Goal: Task Accomplishment & Management: Manage account settings

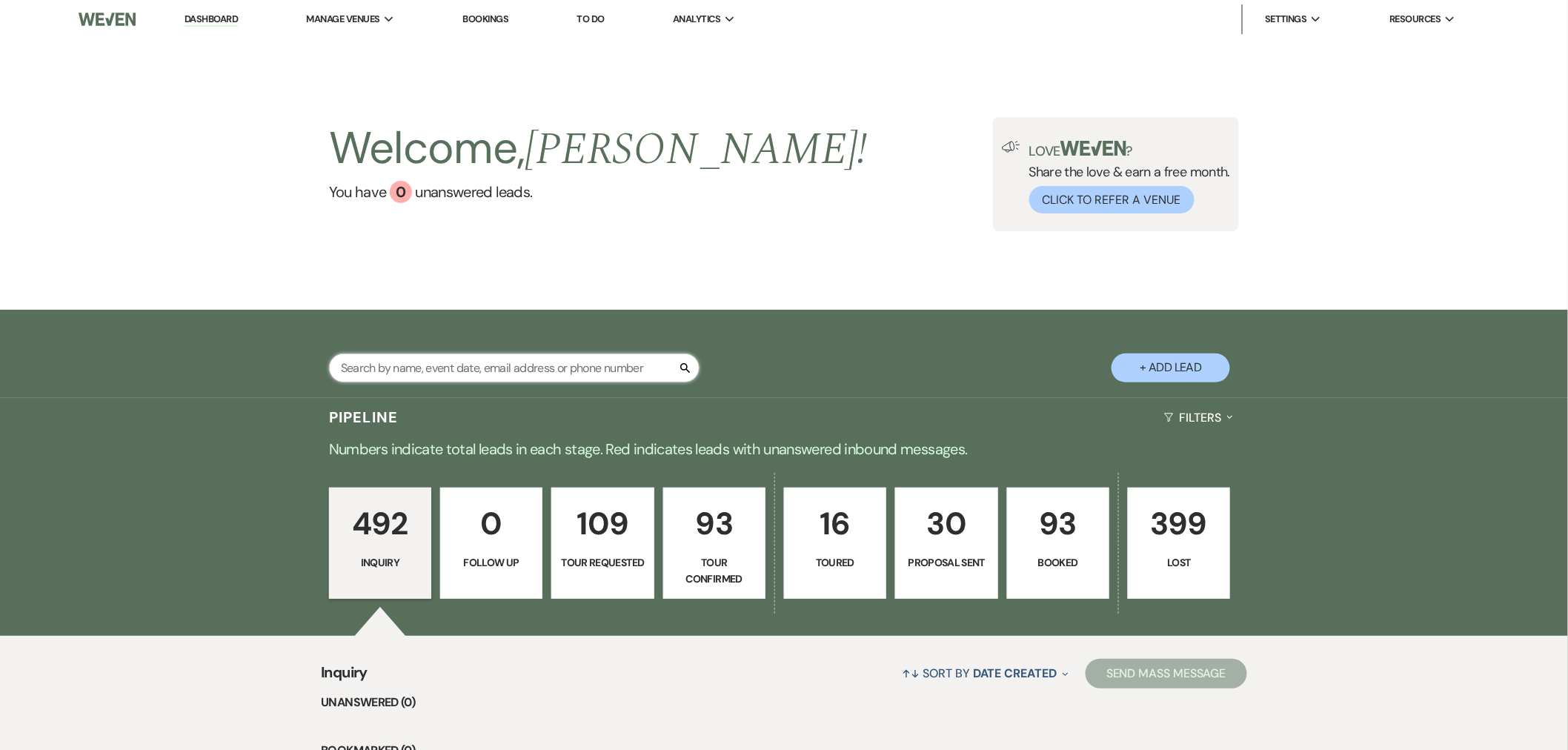
click at [461, 369] on input "text" at bounding box center [514, 368] width 371 height 29
type input "will"
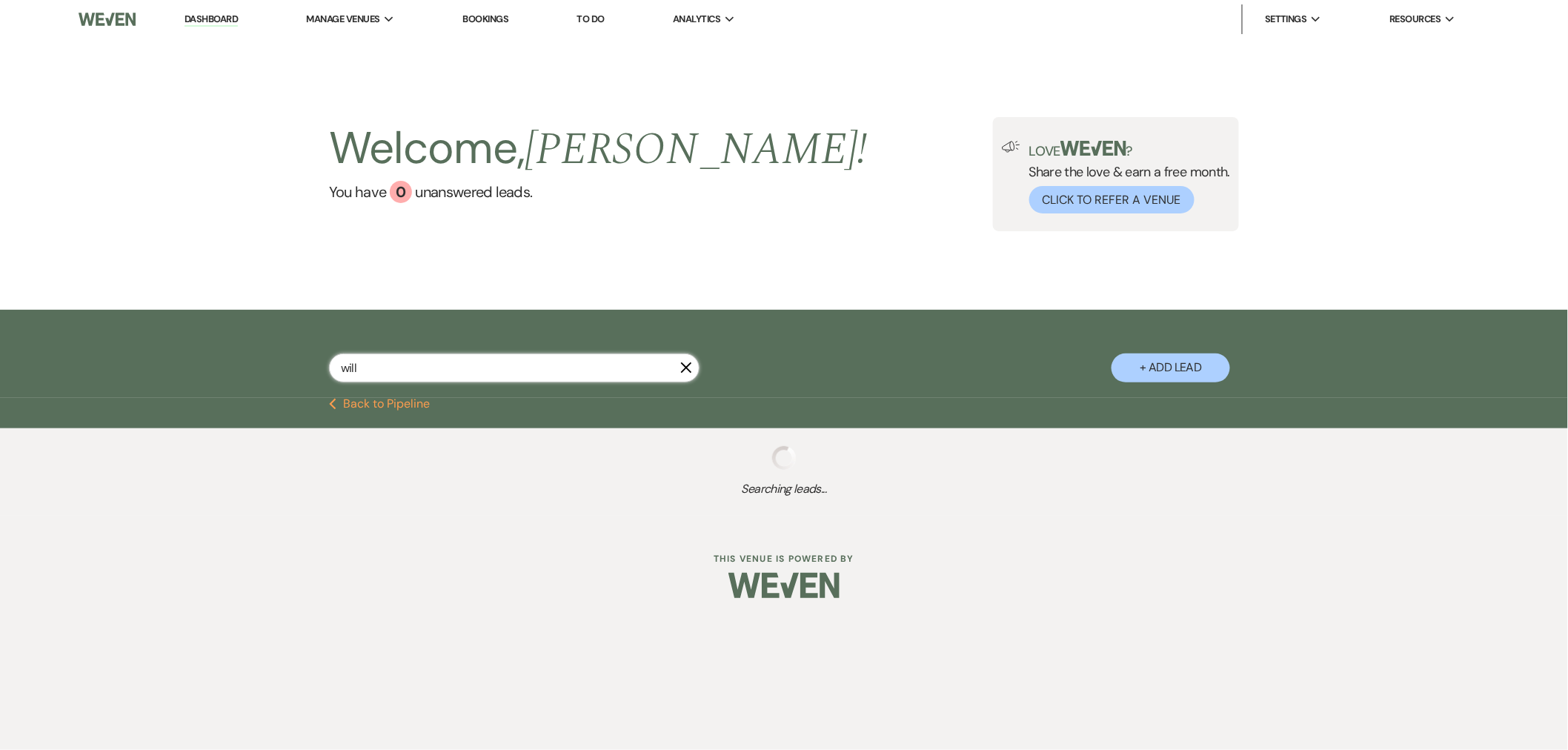
select select "4"
select select "8"
select select "3"
select select "4"
select select "8"
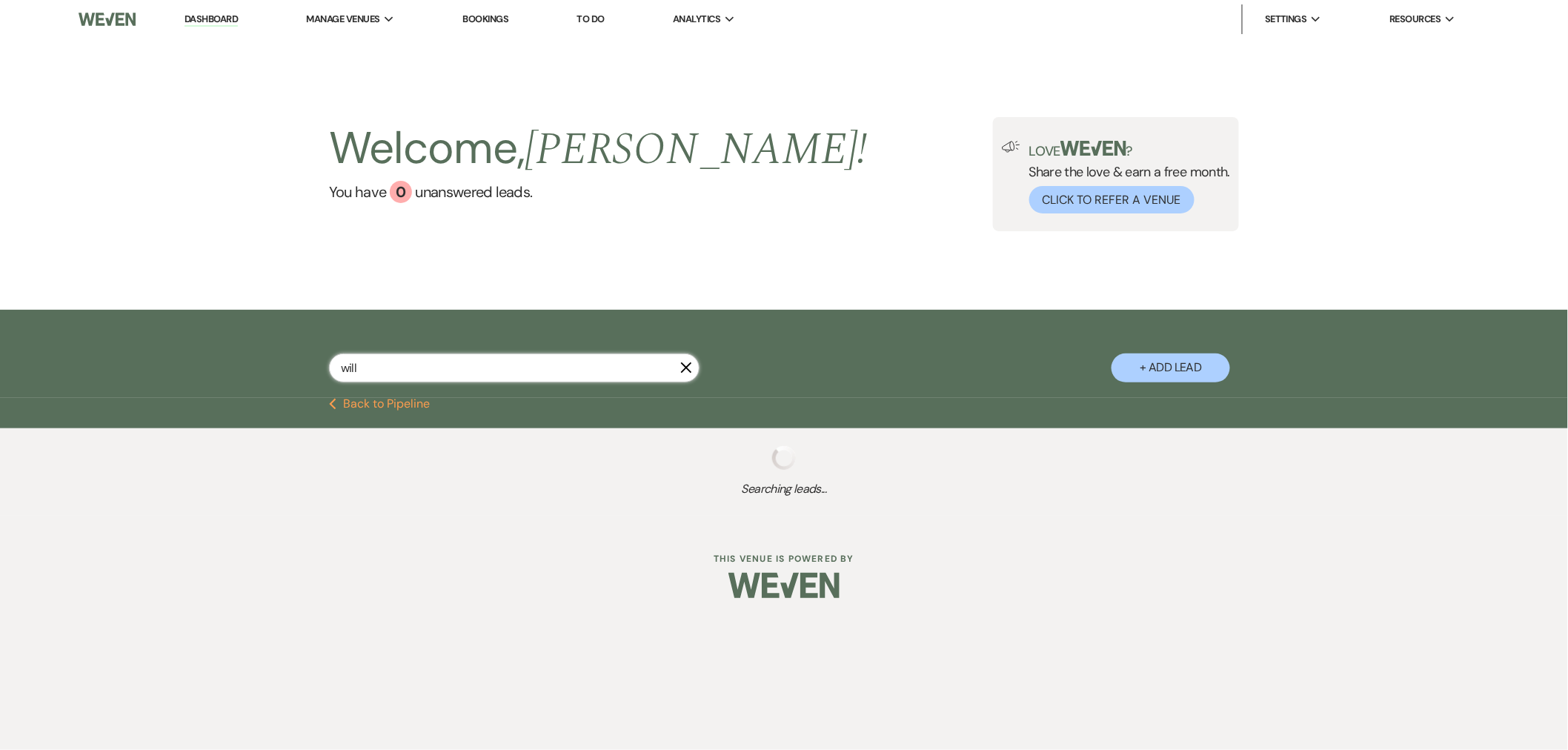
select select "8"
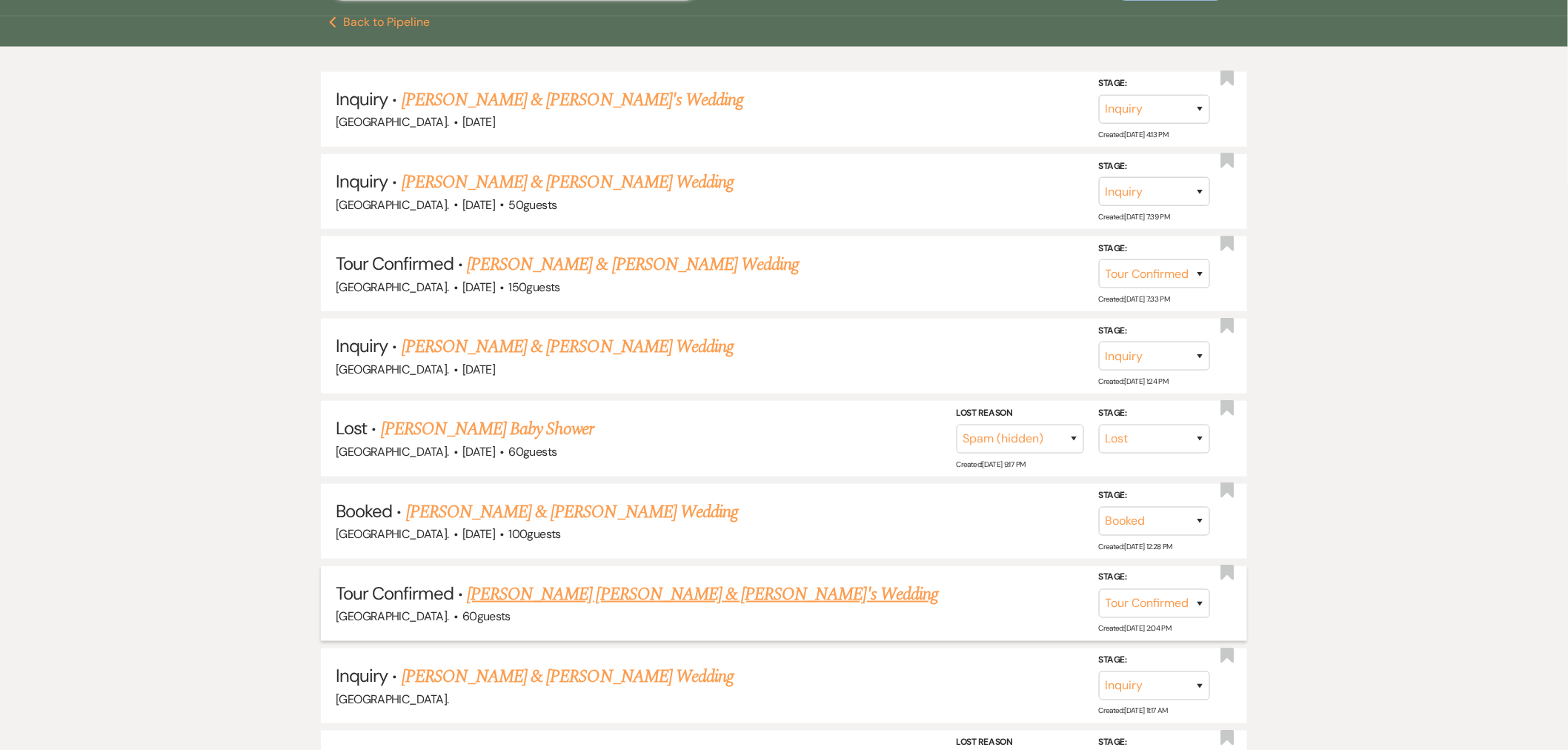
scroll to position [411, 0]
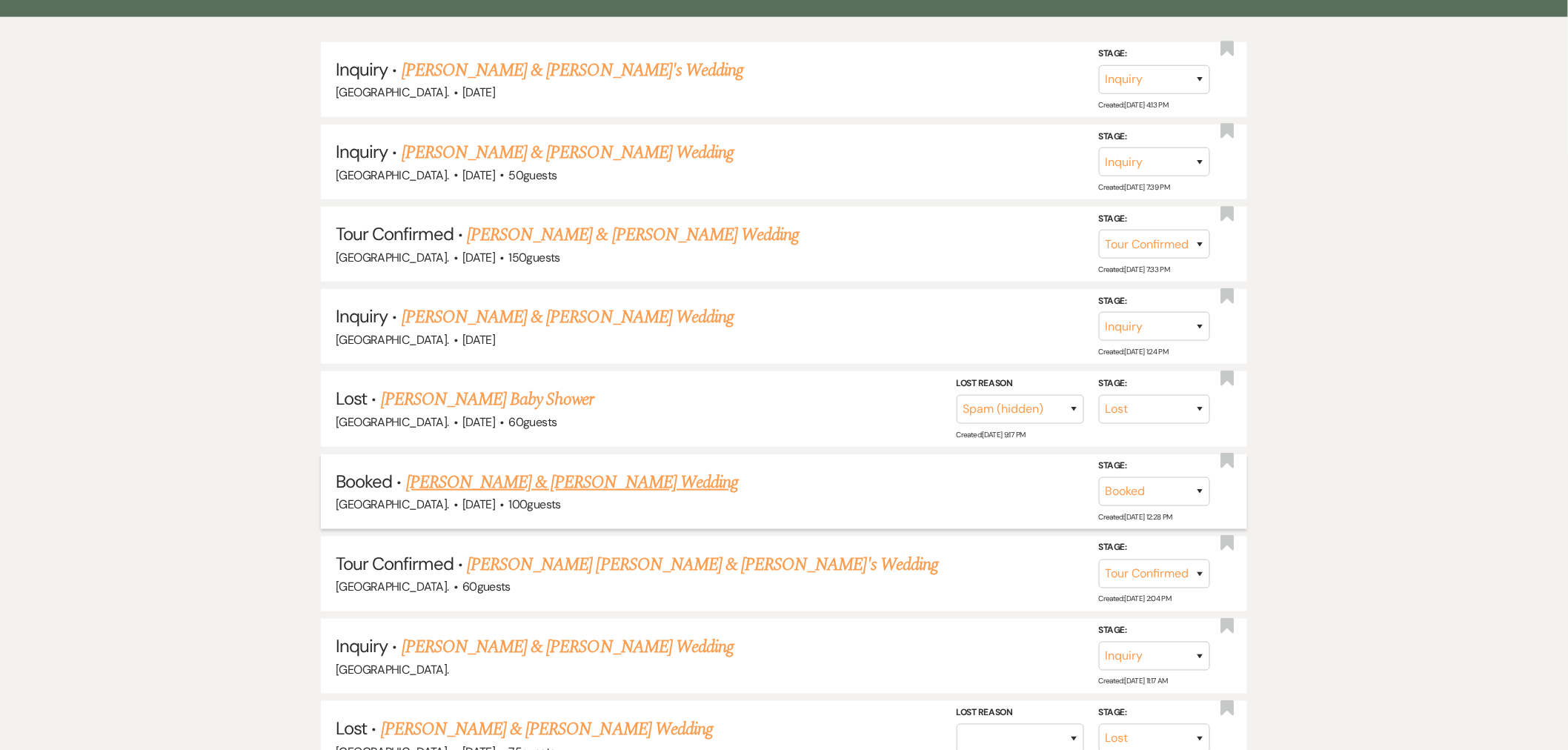
type input "will"
click at [543, 478] on link "[PERSON_NAME] & [PERSON_NAME] Wedding" at bounding box center [572, 481] width 332 height 26
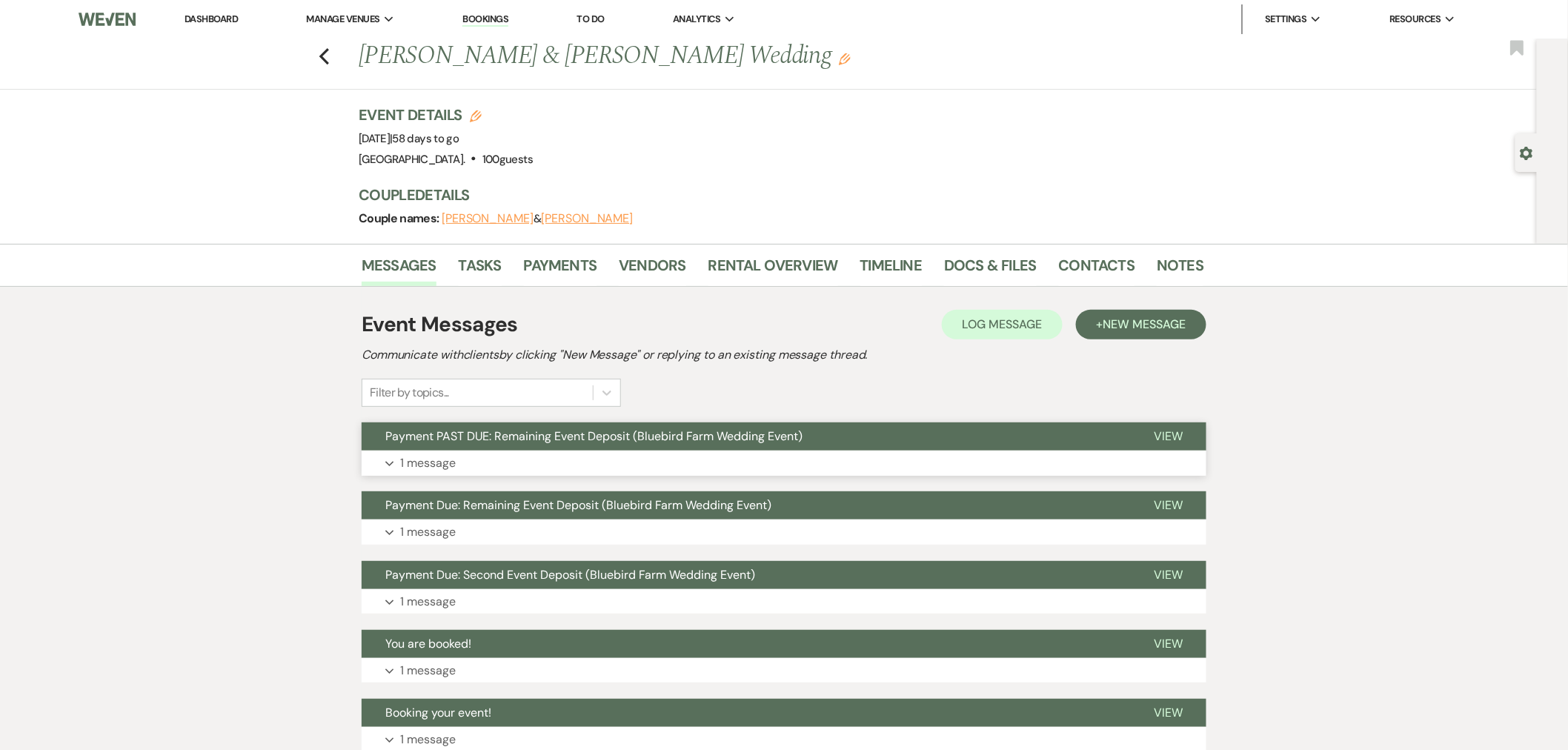
click at [594, 436] on span "Payment PAST DUE: Remaining Event Deposit (Bluebird Farm Wedding Event)" at bounding box center [594, 435] width 417 height 15
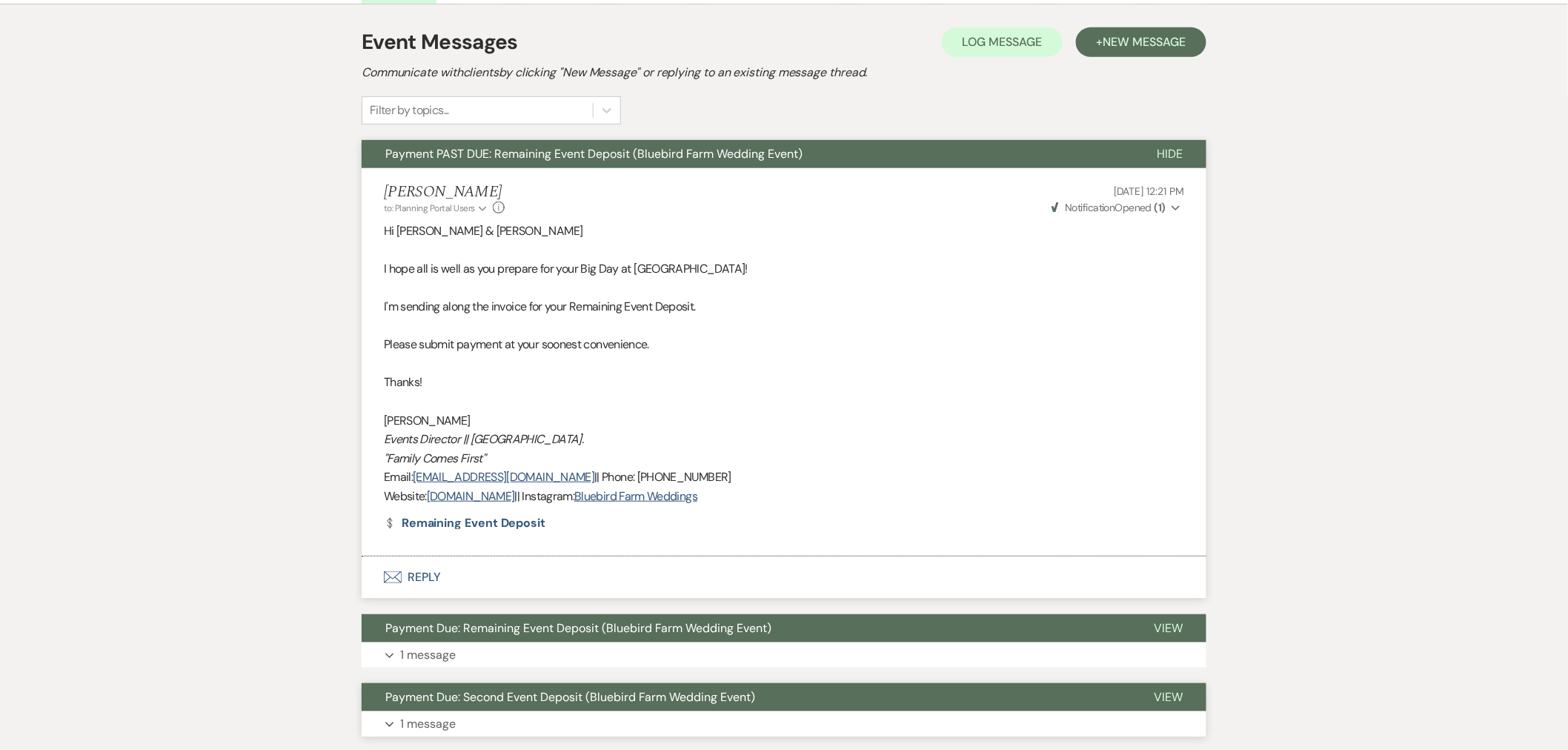
scroll to position [411, 0]
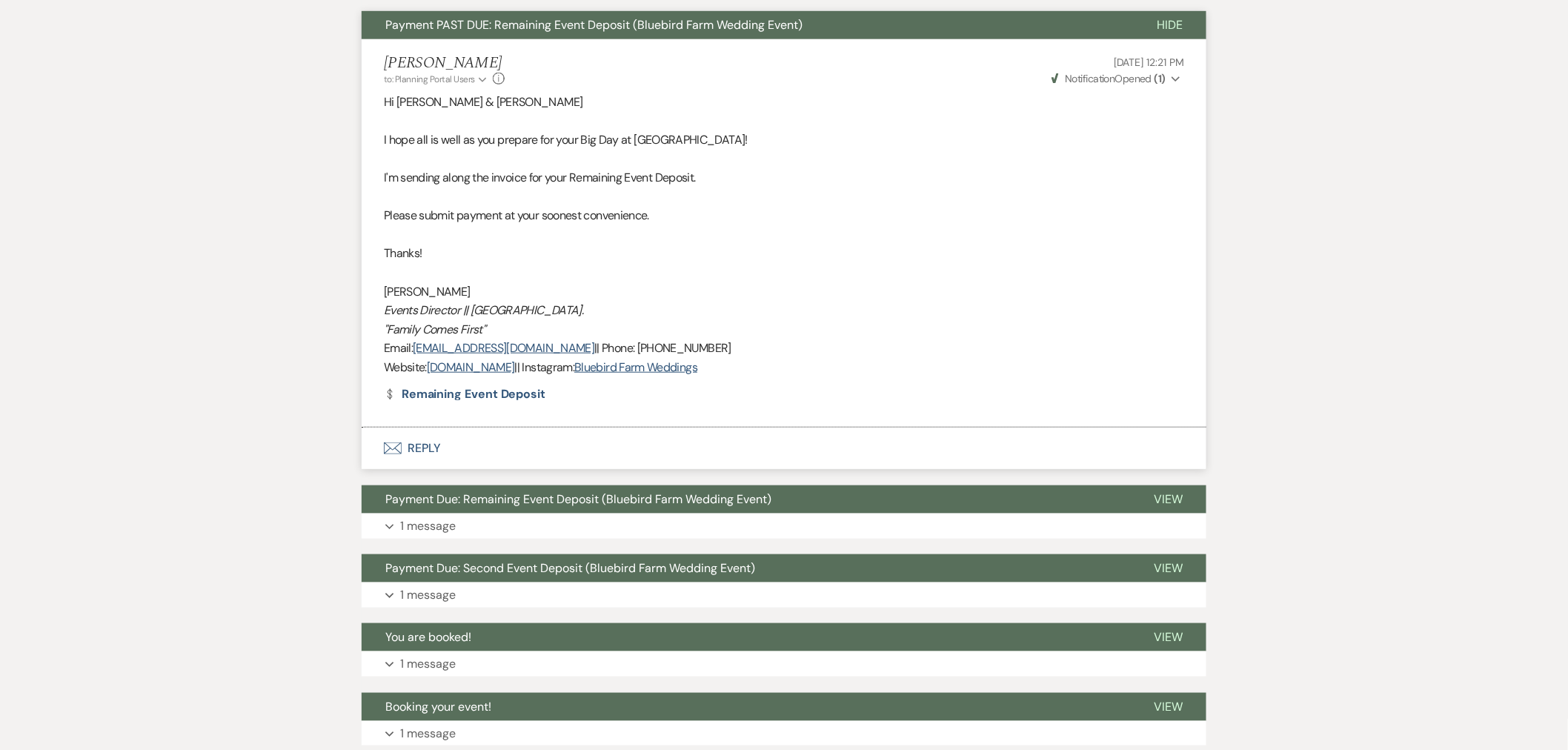
click at [1174, 77] on use "button" at bounding box center [1176, 80] width 8 height 5
click at [1174, 77] on icon "Collapse" at bounding box center [1176, 78] width 9 height 10
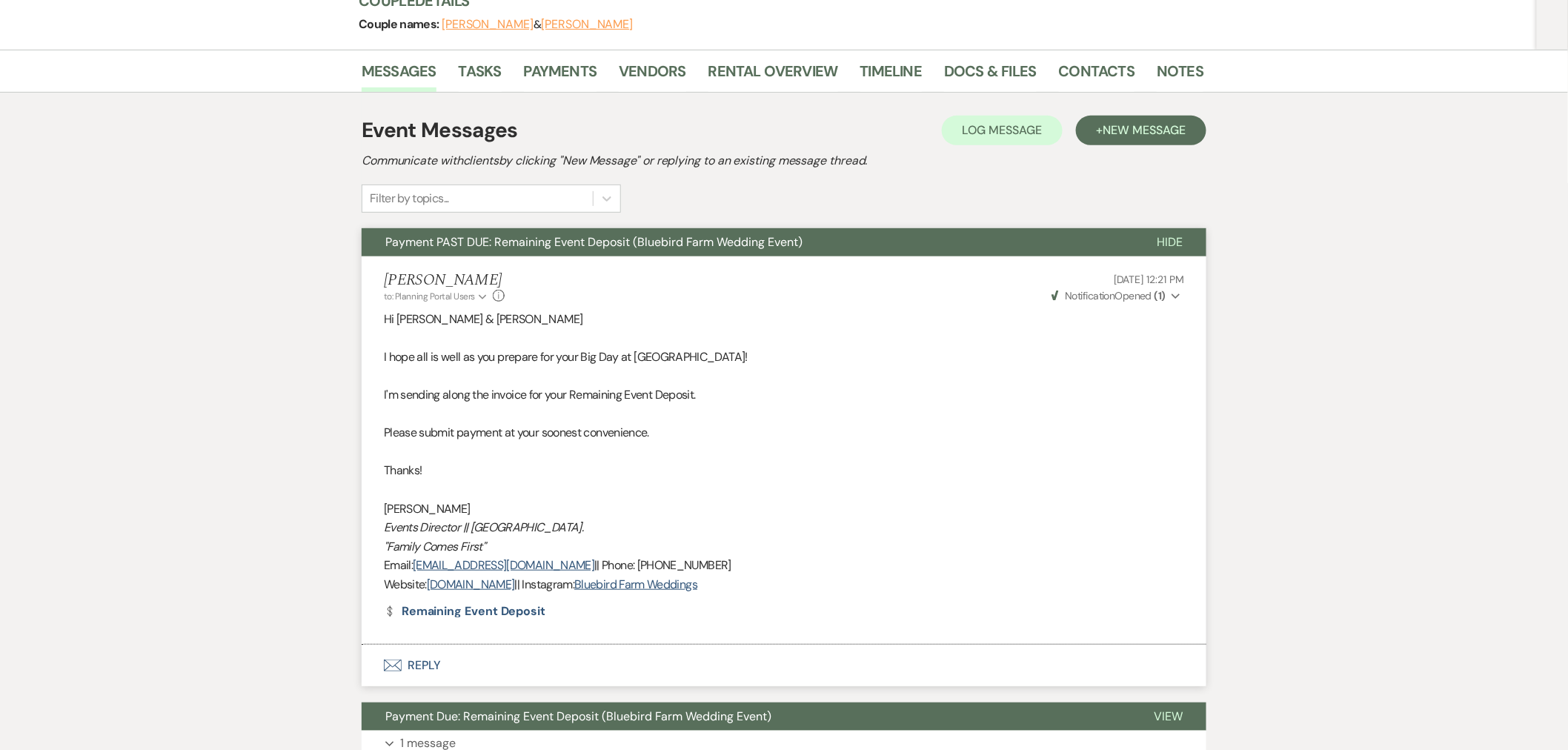
scroll to position [0, 0]
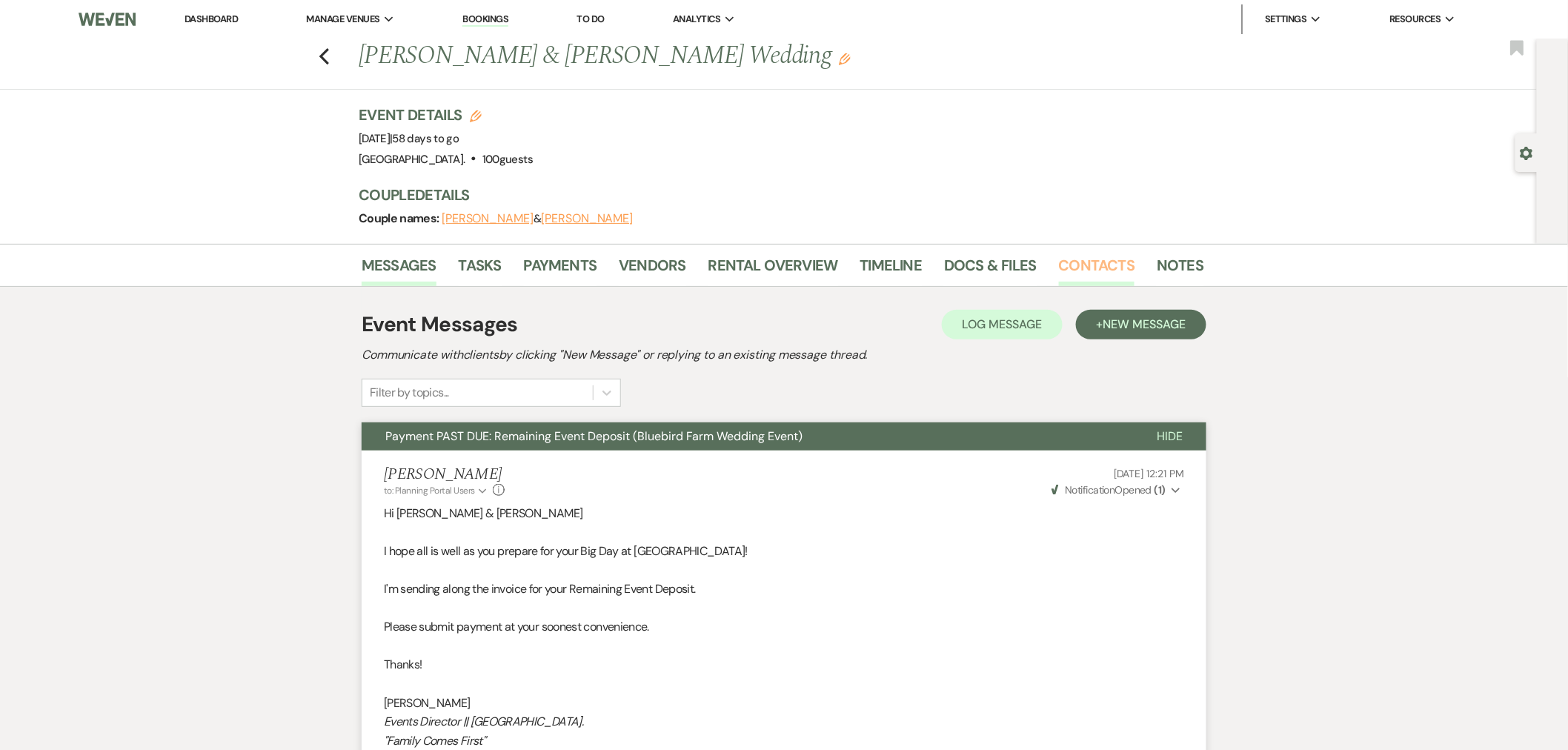
click at [1059, 261] on link "Contacts" at bounding box center [1097, 269] width 76 height 33
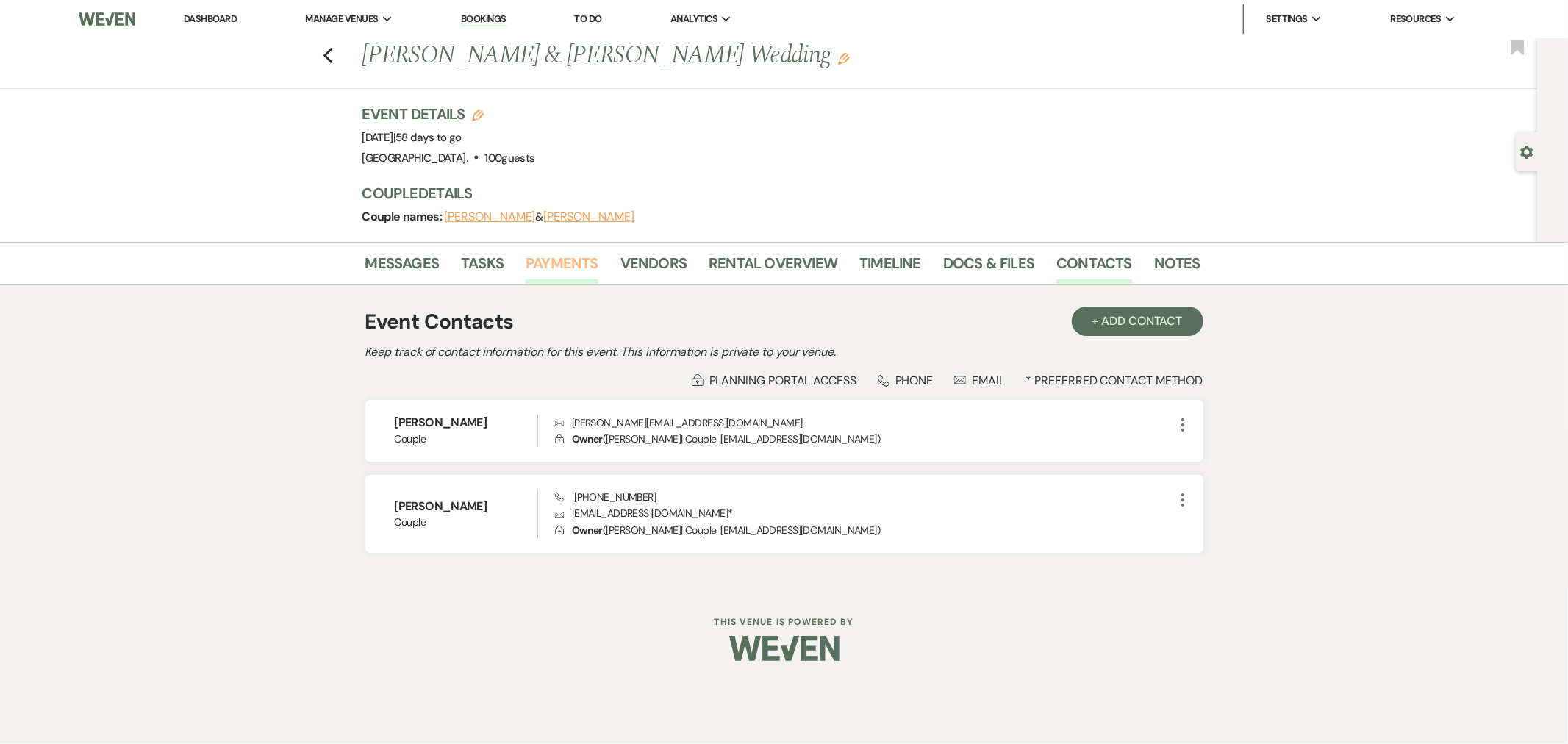
click at [556, 257] on link "Payments" at bounding box center [562, 267] width 73 height 33
